Goal: Navigation & Orientation: Find specific page/section

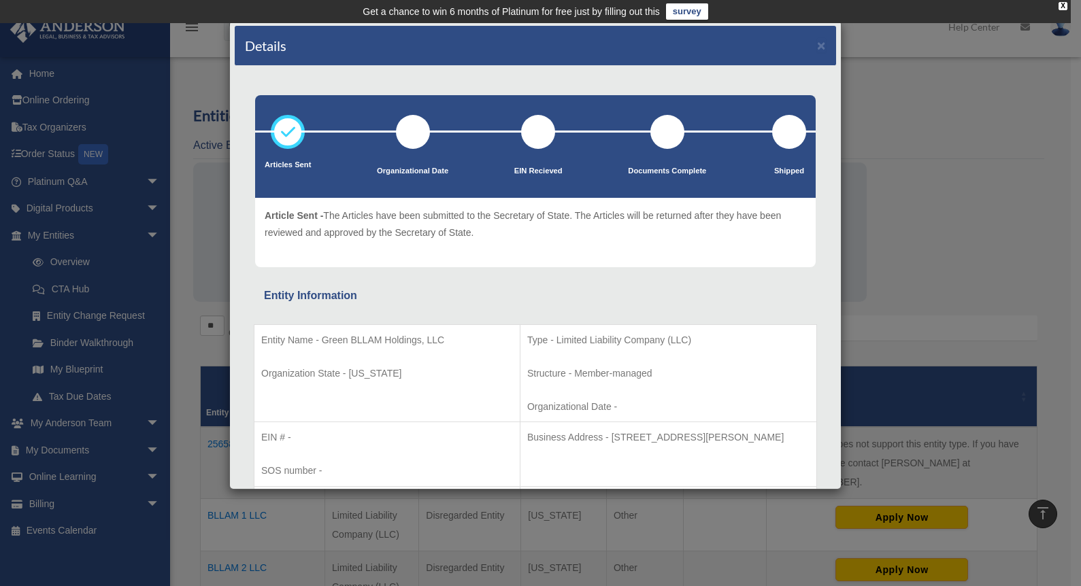
scroll to position [602, 0]
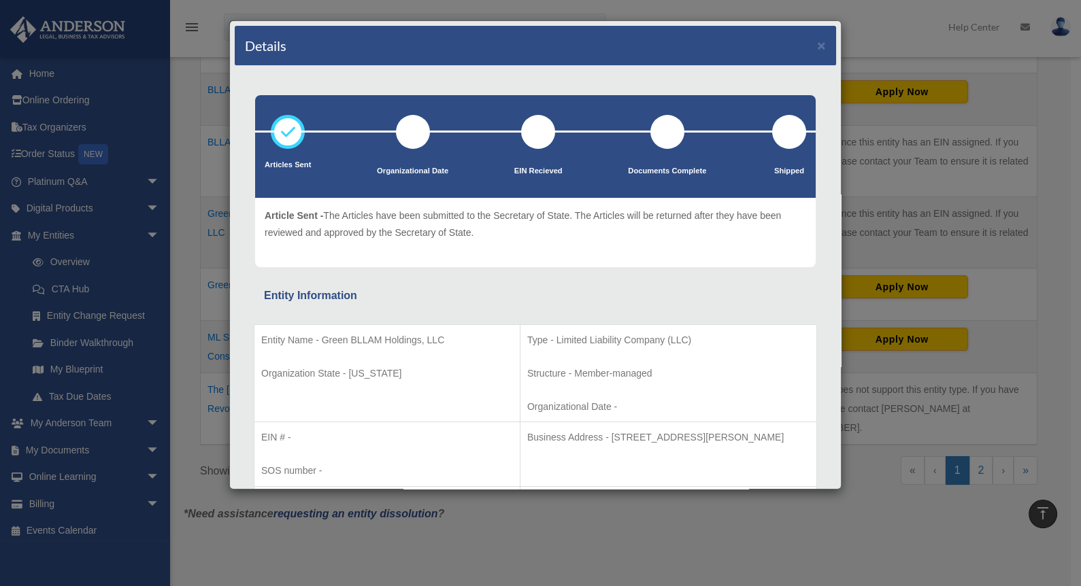
click at [40, 261] on div "Details × Articles Sent Organizational Date" at bounding box center [540, 293] width 1081 height 586
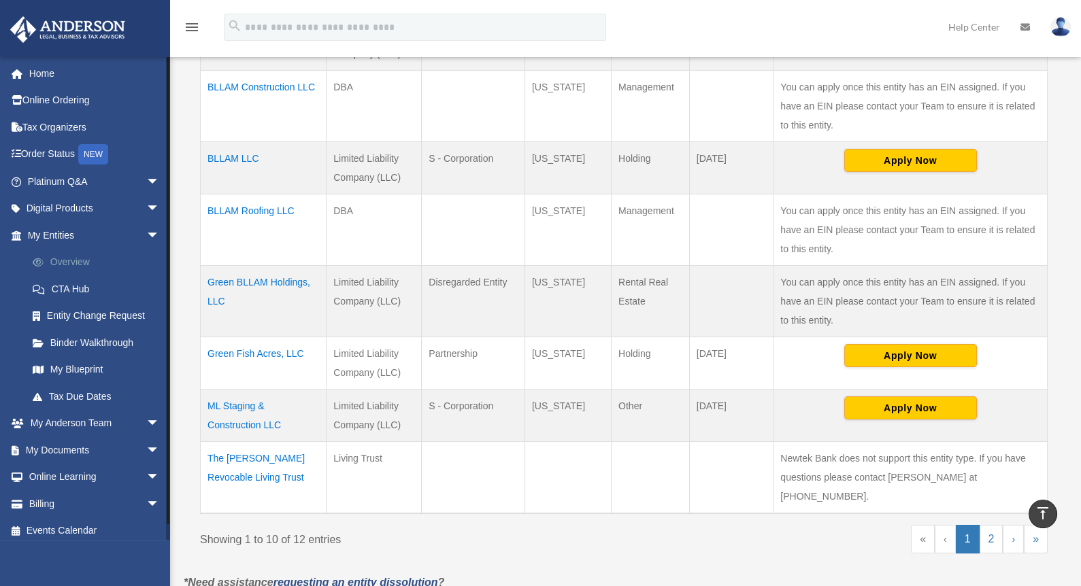
scroll to position [534, 0]
click at [54, 237] on link "My Entities arrow_drop_down" at bounding box center [95, 235] width 171 height 27
click at [68, 368] on link "My Blueprint" at bounding box center [99, 369] width 161 height 27
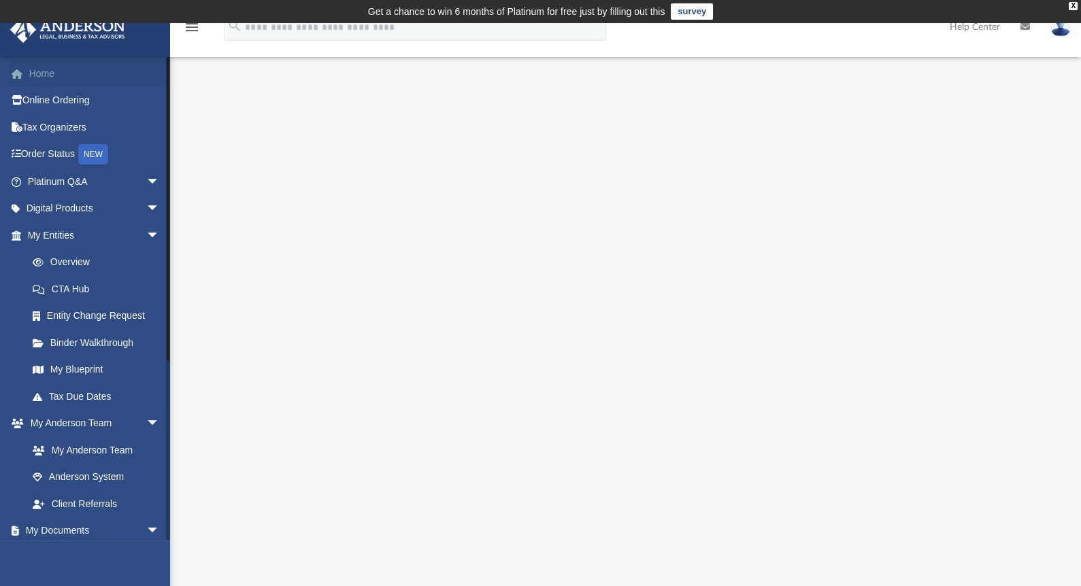
click at [52, 77] on link "Home" at bounding box center [95, 73] width 171 height 27
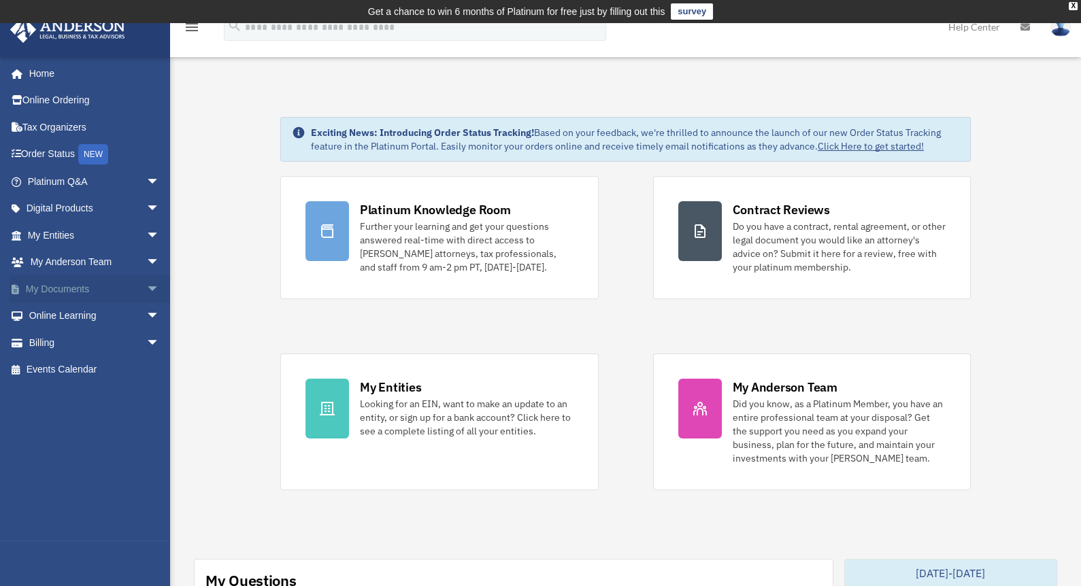
click at [70, 288] on link "My Documents arrow_drop_down" at bounding box center [95, 289] width 171 height 27
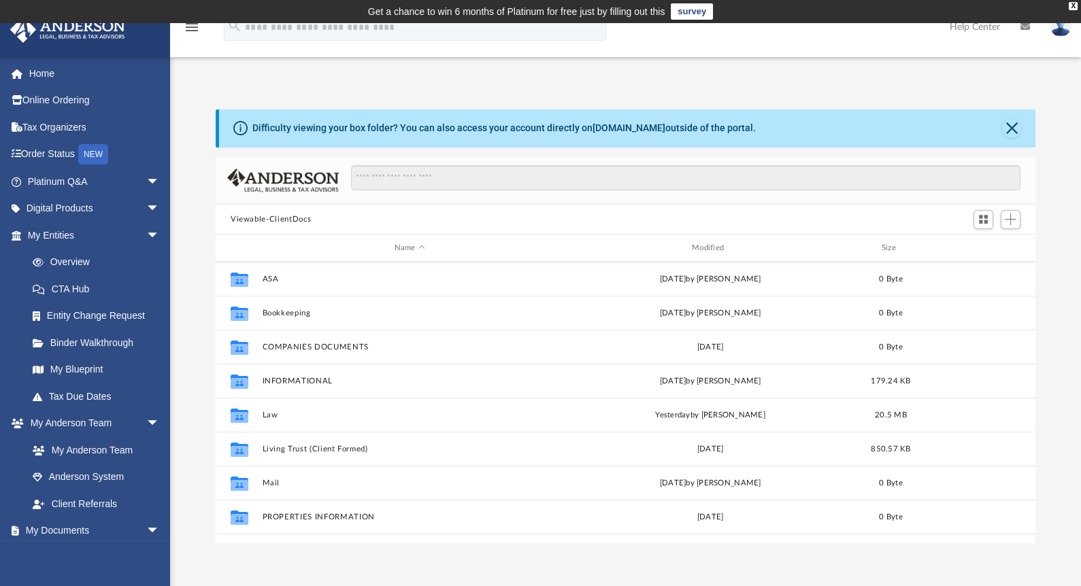
scroll to position [92, 0]
